Goal: Information Seeking & Learning: Learn about a topic

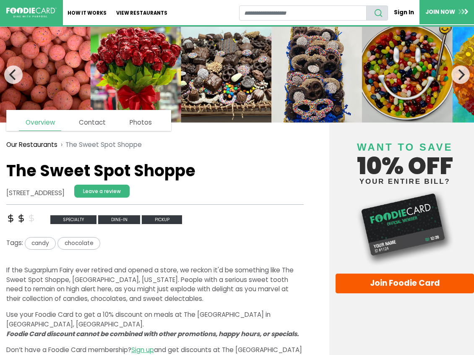
click at [222, 91] on img at bounding box center [226, 75] width 91 height 96
click at [462, 79] on icon "Next" at bounding box center [461, 74] width 11 height 11
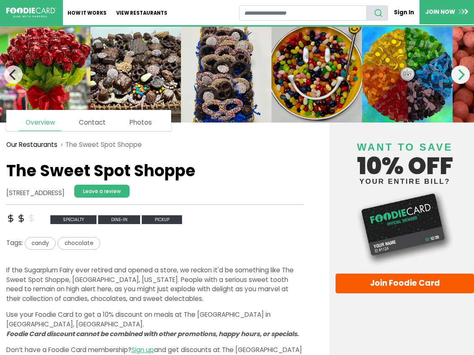
click at [462, 79] on icon "Next" at bounding box center [461, 74] width 11 height 11
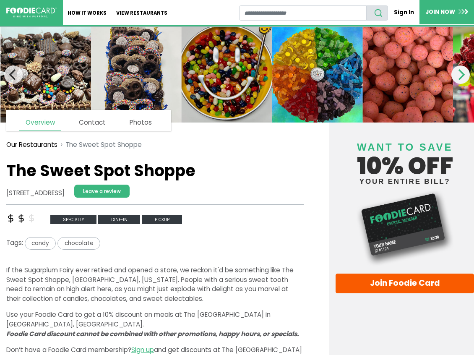
click at [462, 79] on icon "Next" at bounding box center [461, 74] width 11 height 11
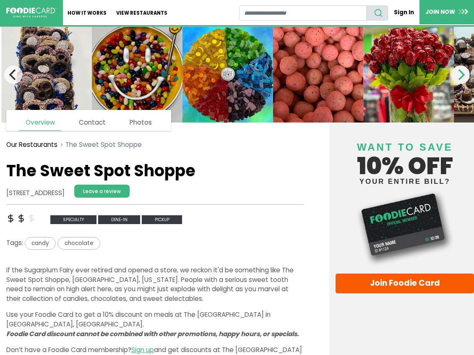
click at [462, 79] on icon "Next" at bounding box center [461, 74] width 11 height 11
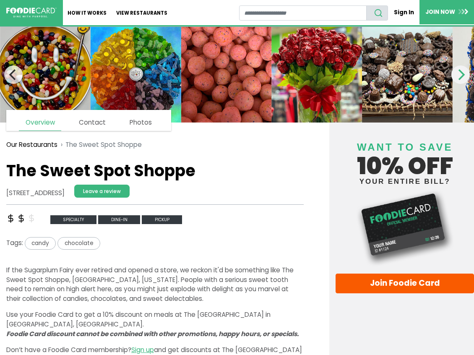
click at [462, 79] on icon "Next" at bounding box center [461, 74] width 11 height 11
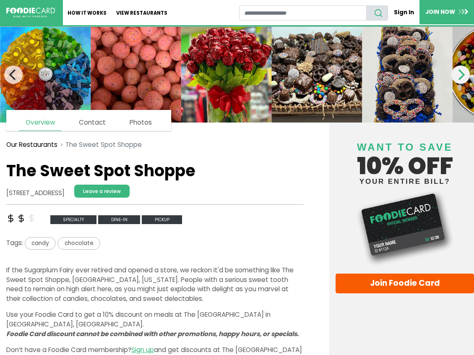
click at [462, 79] on icon "Next" at bounding box center [461, 74] width 11 height 11
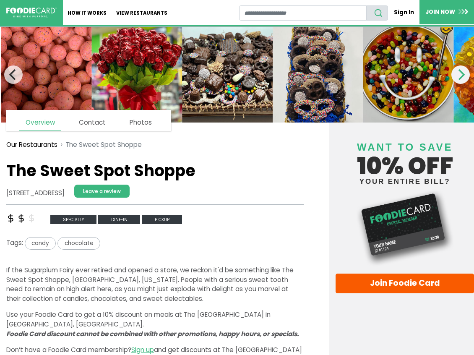
click at [462, 79] on icon "Next" at bounding box center [461, 74] width 11 height 11
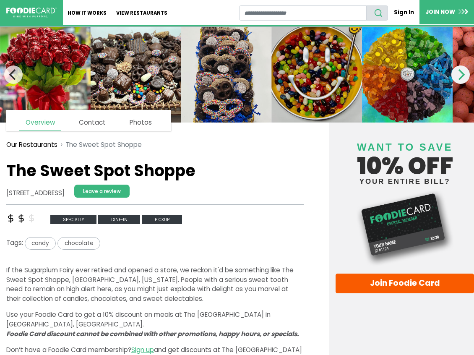
click at [462, 79] on icon "Next" at bounding box center [461, 74] width 11 height 11
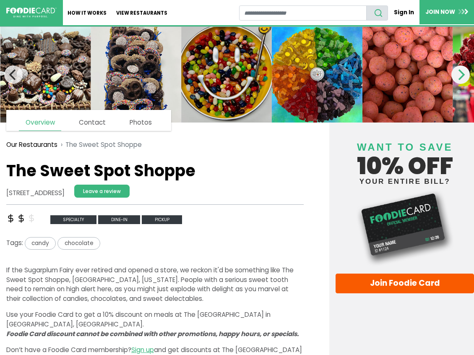
click at [462, 79] on icon "Next" at bounding box center [461, 74] width 11 height 11
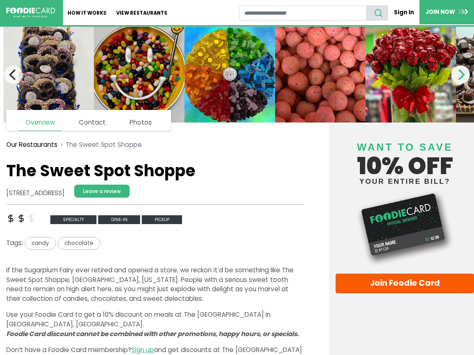
click at [462, 79] on icon "Next" at bounding box center [461, 74] width 11 height 11
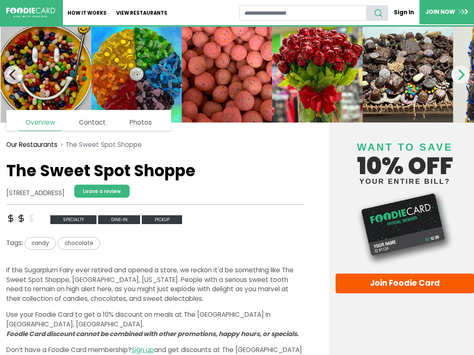
click at [462, 79] on icon "Next" at bounding box center [461, 74] width 11 height 11
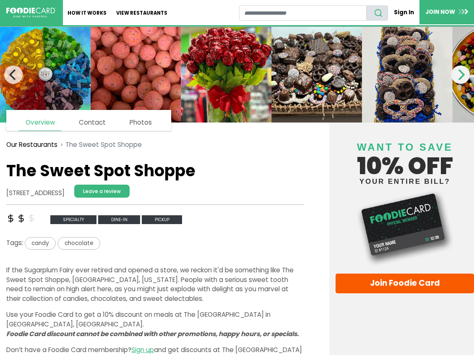
click at [462, 79] on icon "Next" at bounding box center [461, 74] width 11 height 11
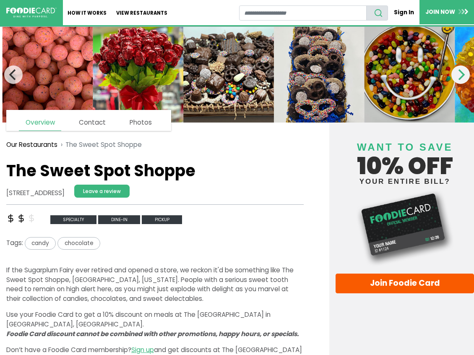
click at [462, 79] on icon "Next" at bounding box center [461, 74] width 11 height 11
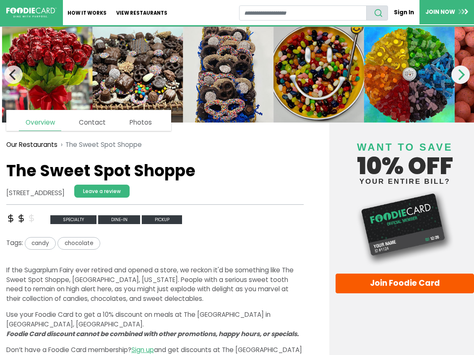
click at [462, 79] on icon "Next" at bounding box center [461, 74] width 11 height 11
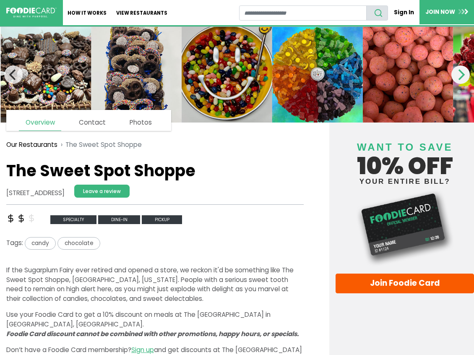
click at [462, 79] on icon "Next" at bounding box center [461, 74] width 11 height 11
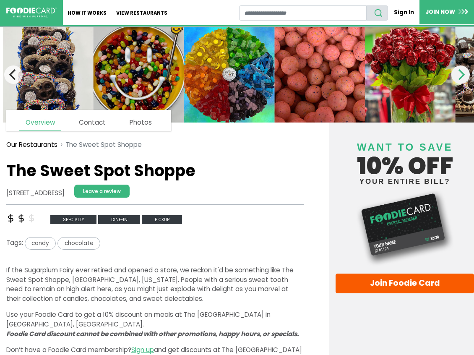
click at [462, 79] on icon "Next" at bounding box center [461, 74] width 11 height 11
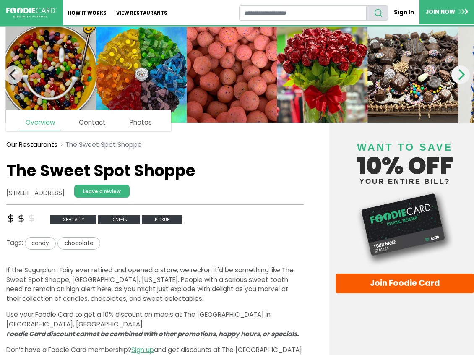
click at [462, 79] on icon "Next" at bounding box center [461, 74] width 11 height 11
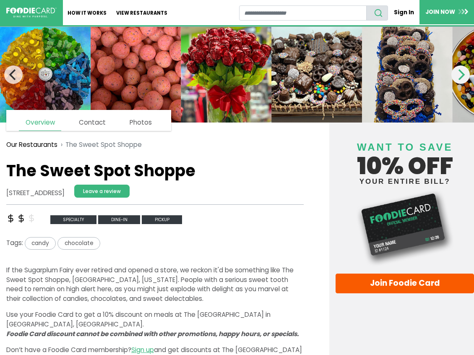
click at [462, 79] on icon "Next" at bounding box center [461, 74] width 11 height 11
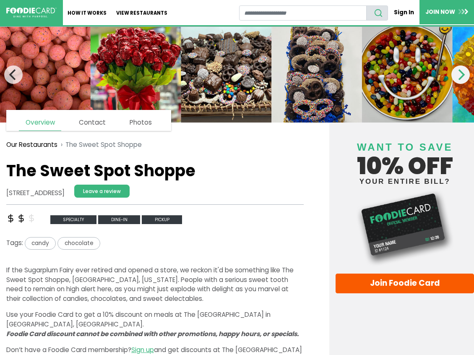
click at [457, 77] on icon "Next" at bounding box center [461, 74] width 11 height 11
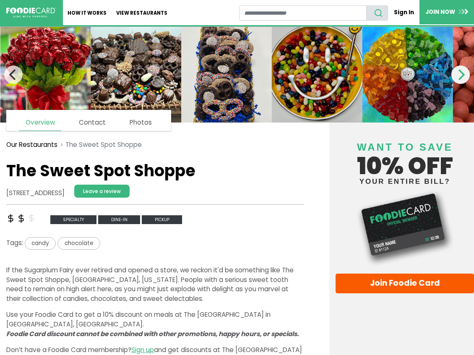
click at [457, 77] on icon "Next" at bounding box center [461, 74] width 11 height 11
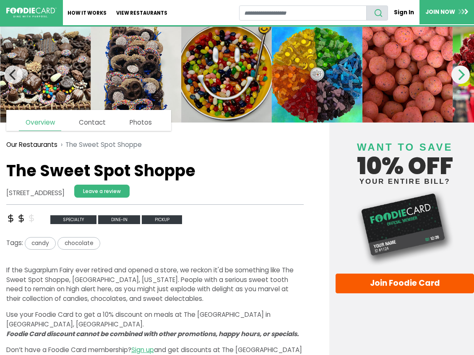
click at [457, 77] on icon "Next" at bounding box center [461, 74] width 11 height 11
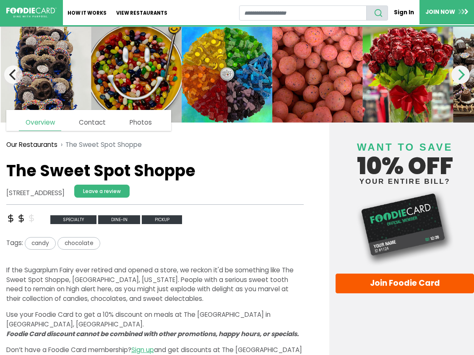
click at [457, 77] on icon "Next" at bounding box center [461, 74] width 11 height 11
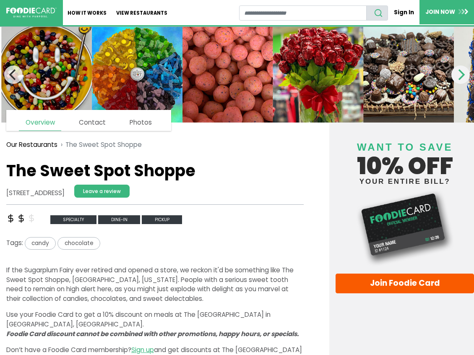
click at [457, 77] on icon "Next" at bounding box center [461, 74] width 11 height 11
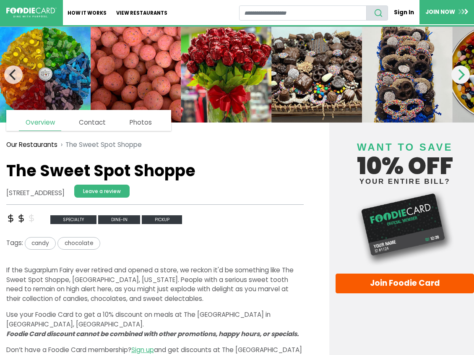
click at [457, 77] on icon "Next" at bounding box center [461, 74] width 11 height 11
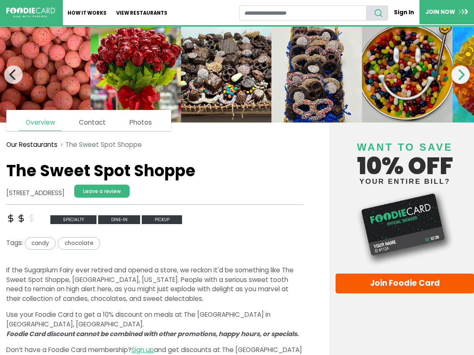
click at [457, 77] on icon "Next" at bounding box center [461, 74] width 11 height 11
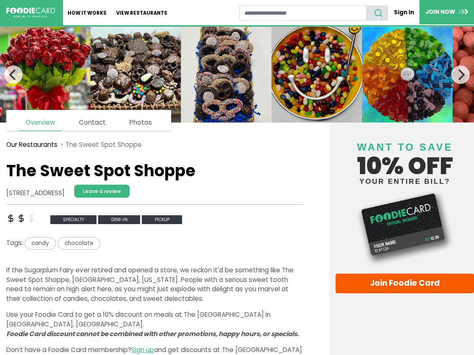
click at [333, 70] on img at bounding box center [317, 75] width 91 height 96
click at [468, 79] on button "Next" at bounding box center [461, 75] width 18 height 18
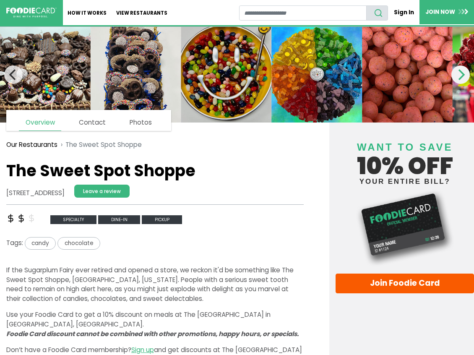
click at [464, 76] on icon "Next" at bounding box center [462, 74] width 7 height 11
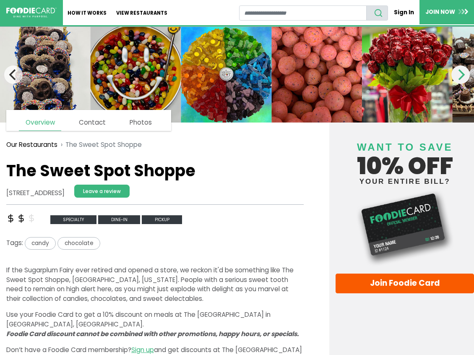
click at [464, 76] on icon "Next" at bounding box center [462, 74] width 7 height 11
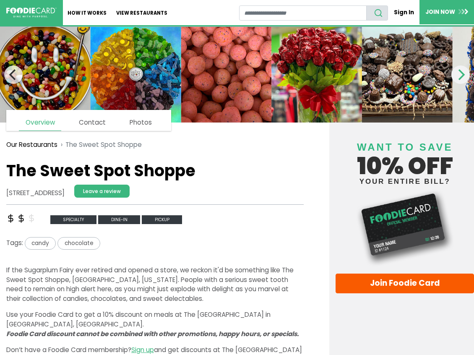
click at [464, 76] on icon "Next" at bounding box center [462, 74] width 7 height 11
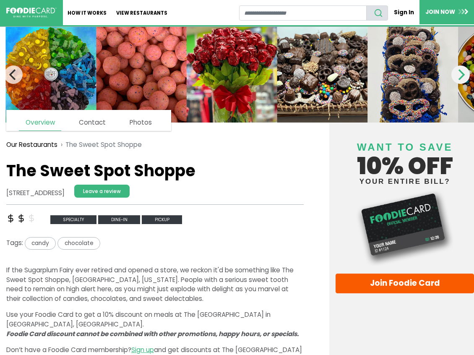
click at [464, 76] on icon "Next" at bounding box center [462, 74] width 7 height 11
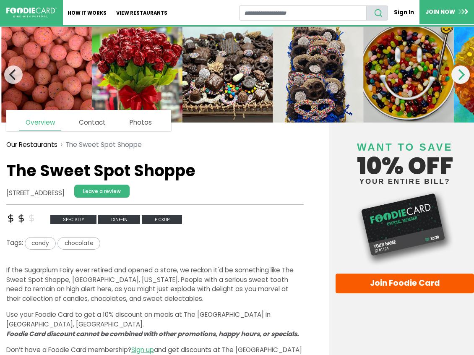
click at [464, 76] on icon "Next" at bounding box center [462, 74] width 7 height 11
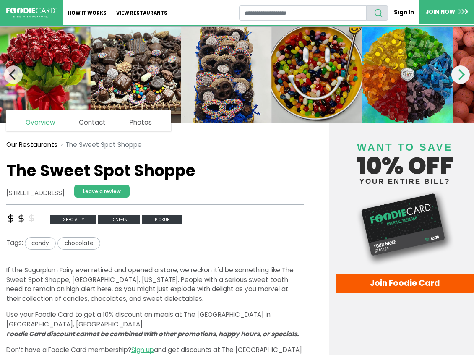
click at [464, 76] on icon "Next" at bounding box center [462, 74] width 7 height 11
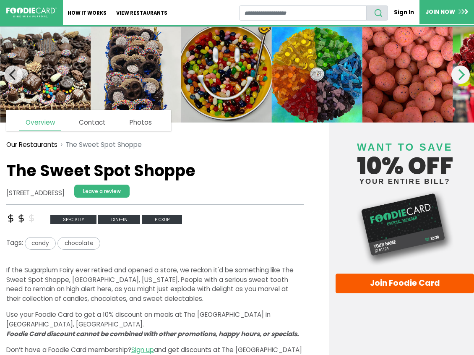
click at [464, 76] on icon "Next" at bounding box center [462, 74] width 7 height 11
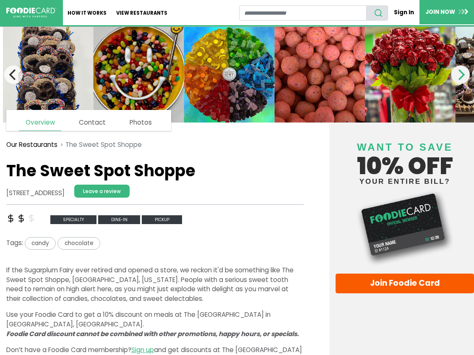
click at [464, 76] on icon "Next" at bounding box center [462, 74] width 7 height 11
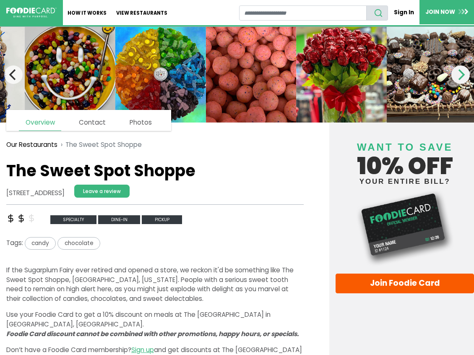
click at [464, 76] on icon "Next" at bounding box center [462, 74] width 7 height 11
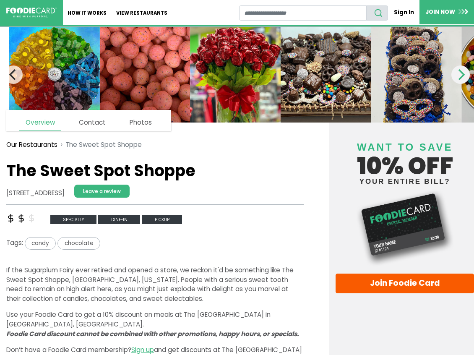
click at [464, 76] on icon "Next" at bounding box center [462, 74] width 7 height 11
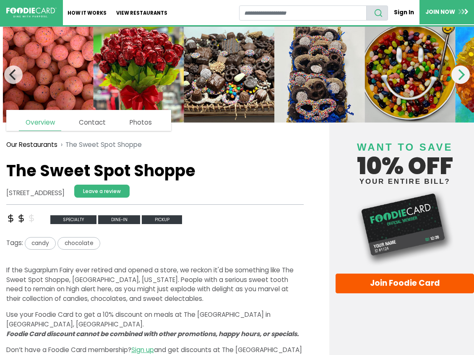
click at [464, 76] on icon "Next" at bounding box center [462, 74] width 7 height 11
